Goal: Task Accomplishment & Management: Manage account settings

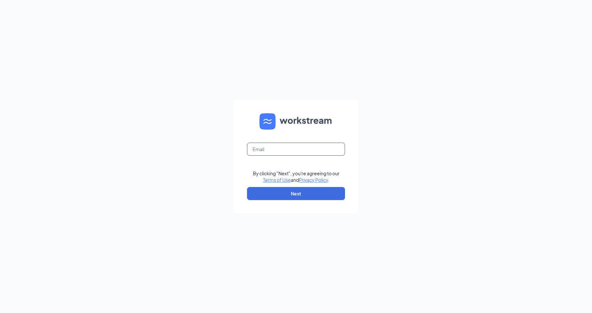
click at [283, 149] on input "text" at bounding box center [296, 149] width 98 height 13
type input "1356@internal-email.com"
click at [310, 197] on button "Next" at bounding box center [296, 193] width 98 height 13
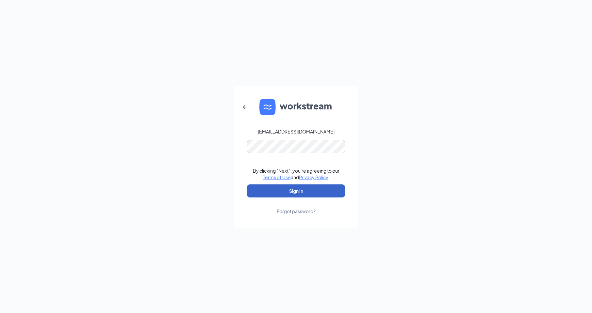
click at [305, 193] on button "Sign In" at bounding box center [296, 190] width 98 height 13
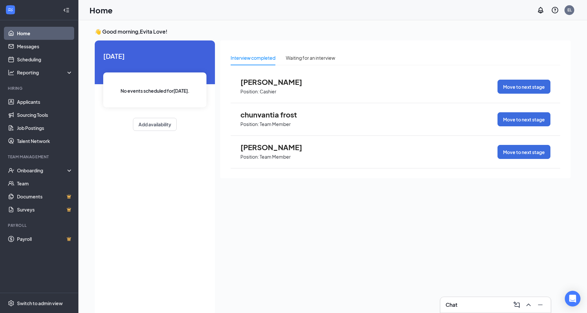
click at [271, 85] on span "[PERSON_NAME]" at bounding box center [276, 82] width 72 height 8
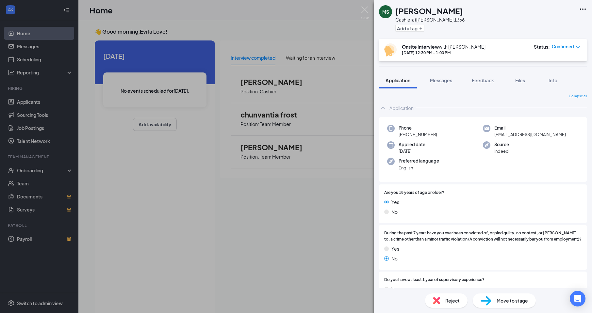
click at [261, 268] on div "[PERSON_NAME] Cashier at [PERSON_NAME] 1356 Add a tag Onsite Interview with [PE…" at bounding box center [296, 156] width 592 height 313
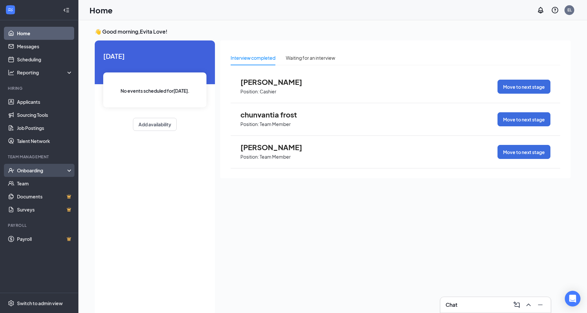
click at [34, 173] on div "Onboarding" at bounding box center [42, 170] width 50 height 7
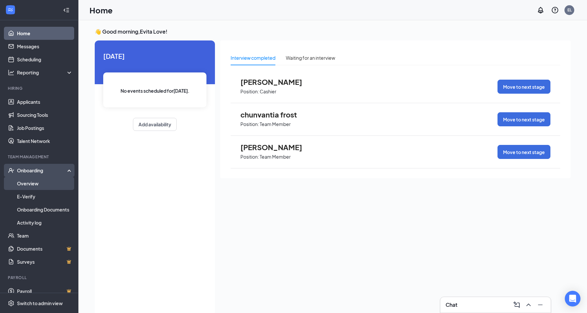
click at [37, 182] on link "Overview" at bounding box center [45, 183] width 56 height 13
